Goal: Task Accomplishment & Management: Manage account settings

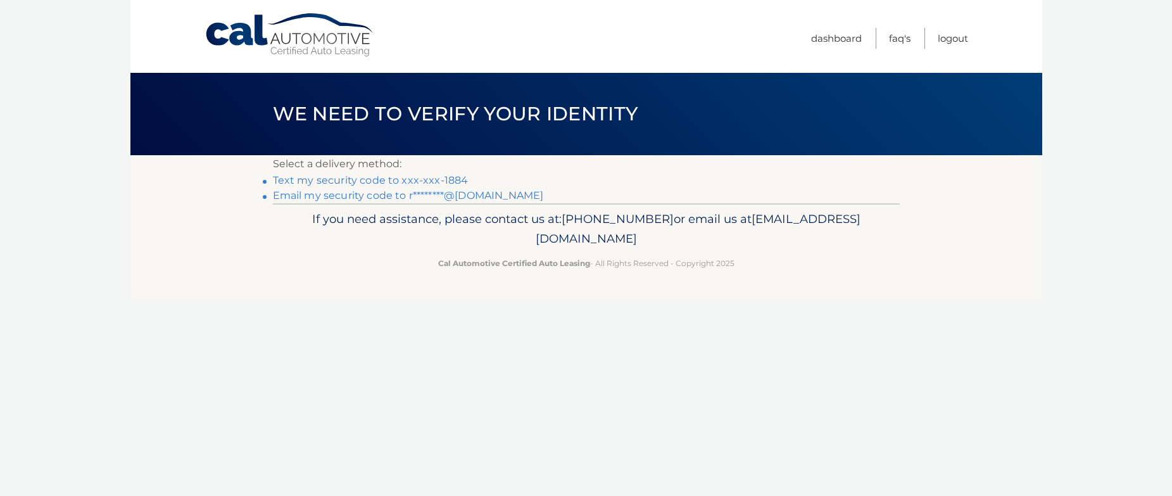
click at [355, 179] on link "Text my security code to xxx-xxx-1884" at bounding box center [371, 180] width 196 height 12
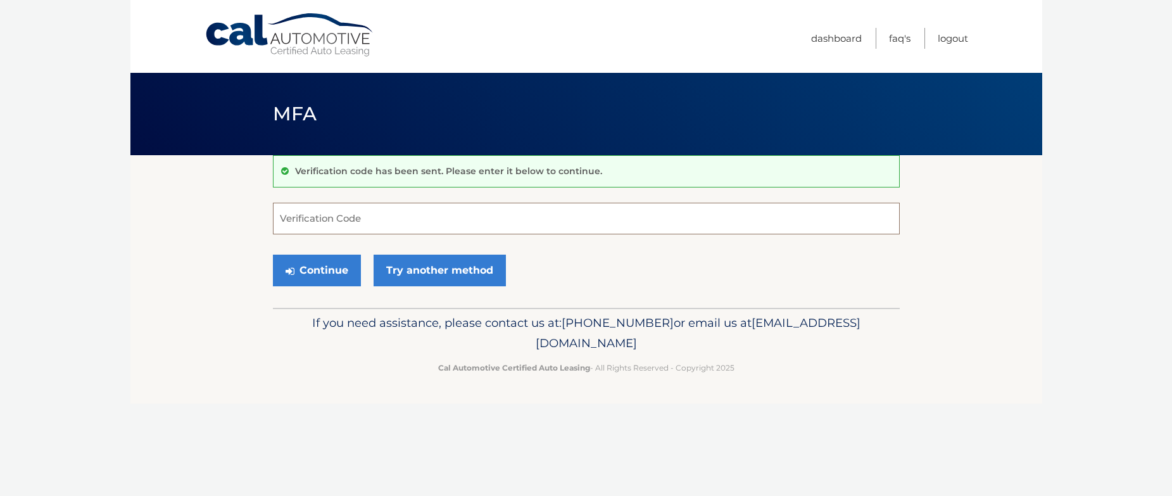
click at [373, 227] on input "Verification Code" at bounding box center [586, 219] width 627 height 32
click at [365, 220] on input "Verification Code" at bounding box center [586, 219] width 627 height 32
type input "170613"
click at [331, 270] on button "Continue" at bounding box center [317, 270] width 88 height 32
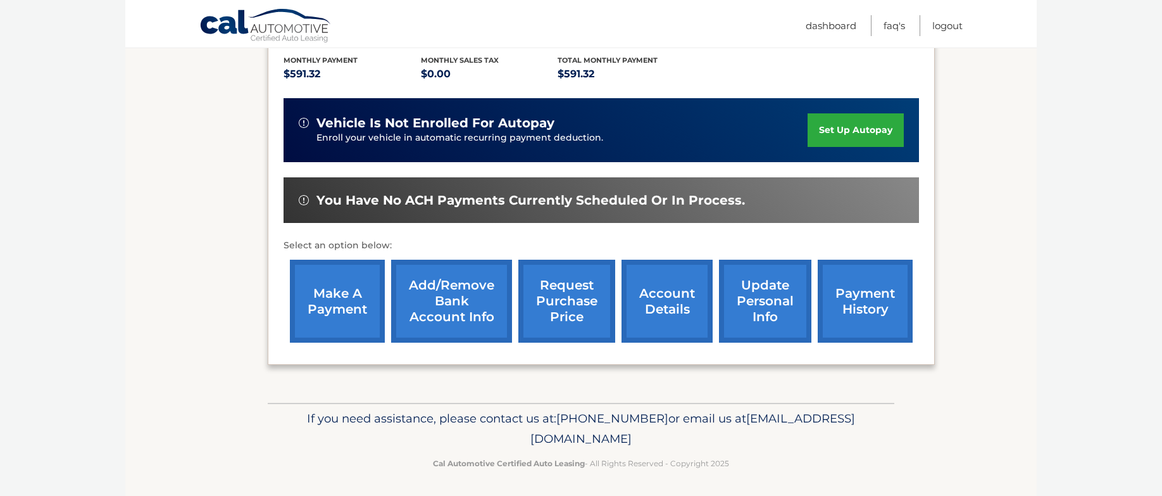
scroll to position [272, 0]
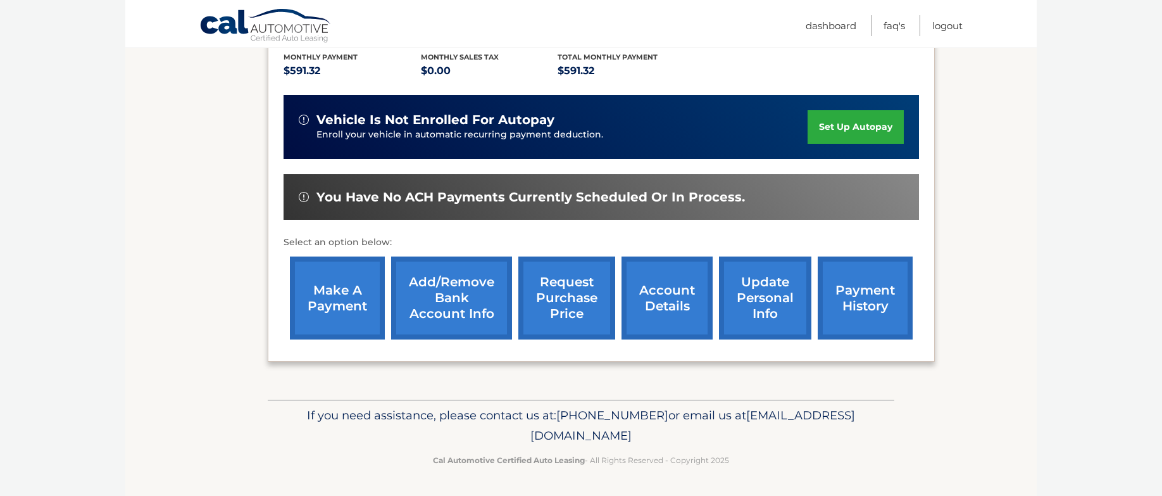
click at [672, 301] on link "account details" at bounding box center [667, 297] width 91 height 83
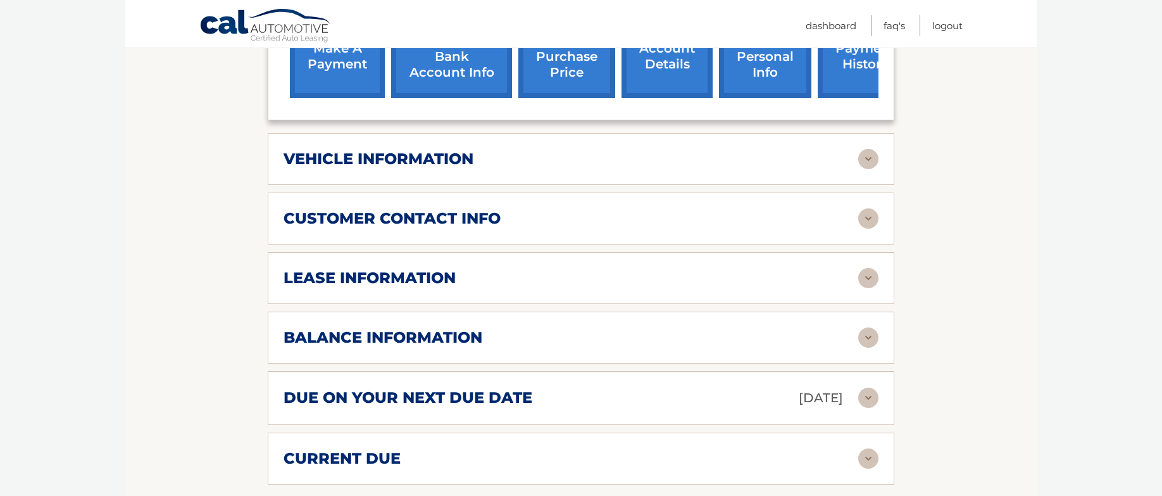
scroll to position [570, 0]
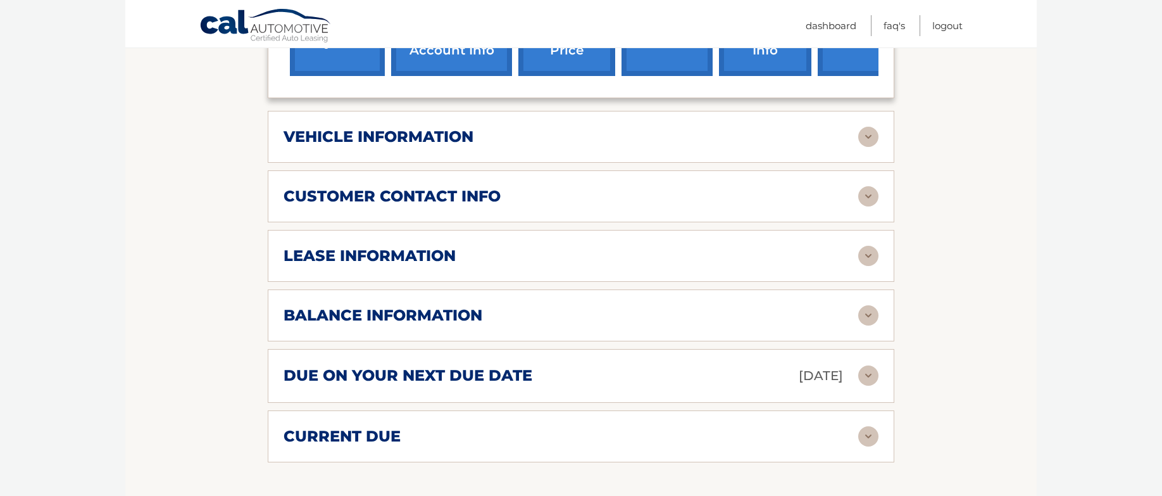
click at [868, 246] on img at bounding box center [868, 256] width 20 height 20
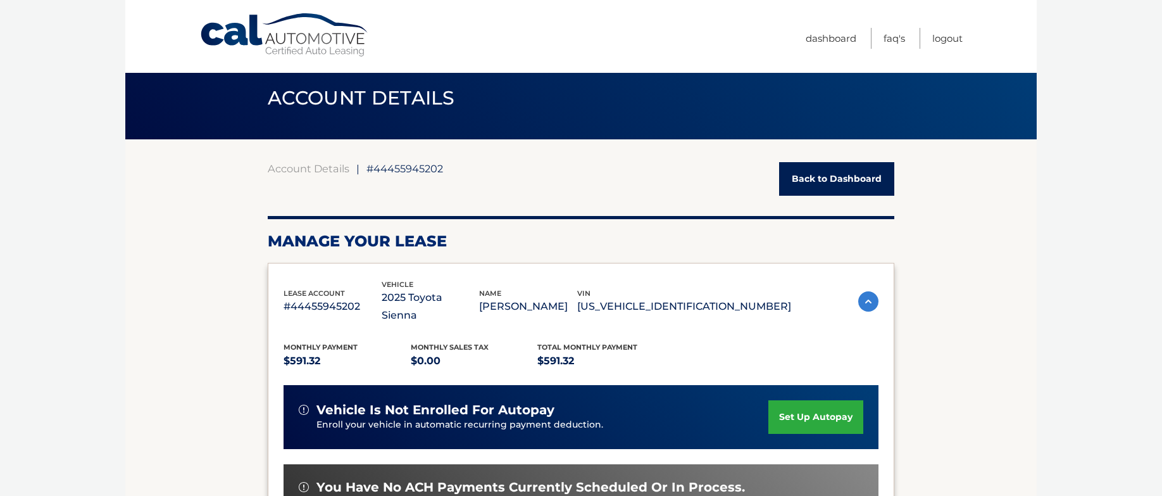
scroll to position [0, 0]
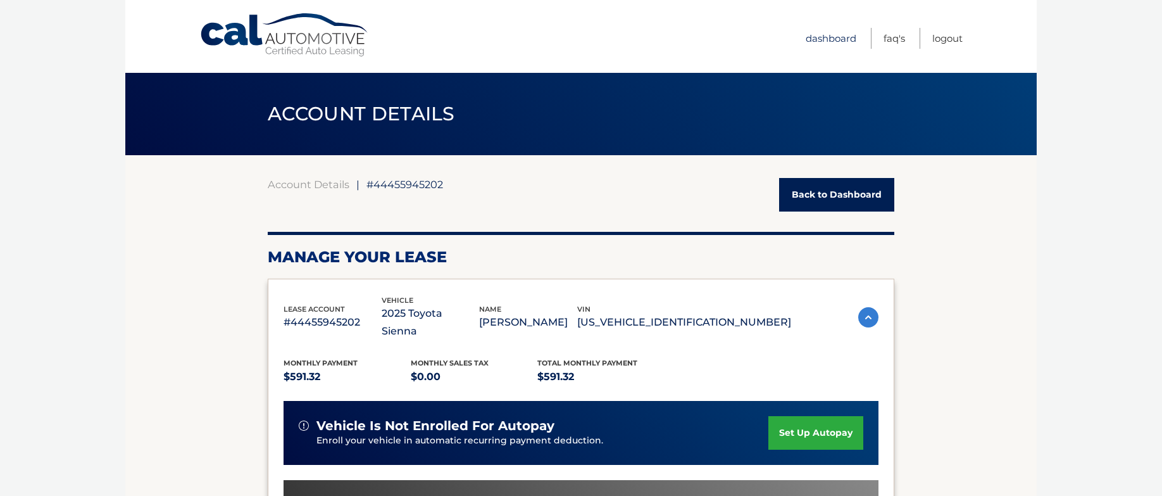
click at [841, 35] on link "Dashboard" at bounding box center [831, 38] width 51 height 21
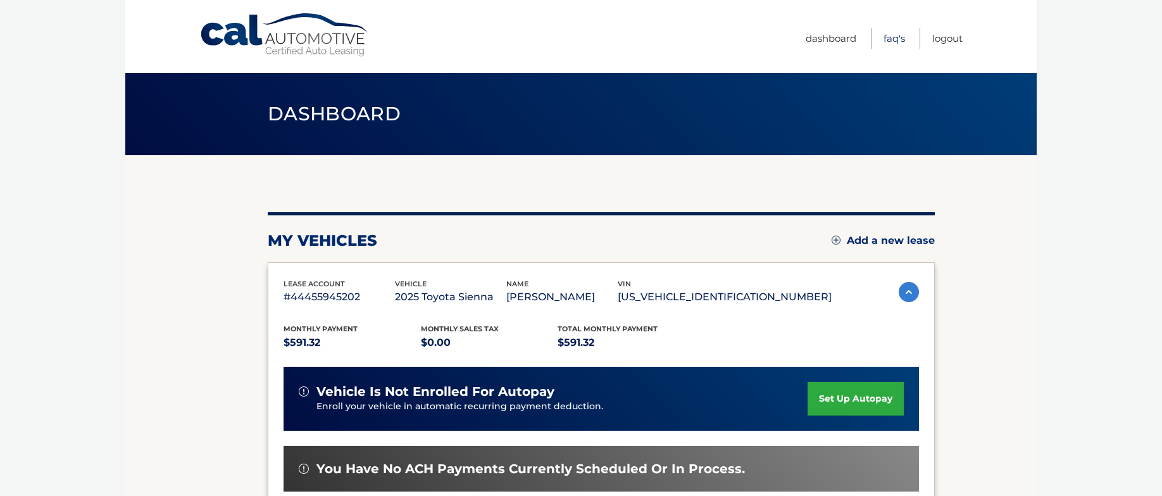
click at [894, 37] on link "FAQ's" at bounding box center [895, 38] width 22 height 21
click at [944, 42] on link "Logout" at bounding box center [947, 38] width 30 height 21
